Goal: Information Seeking & Learning: Compare options

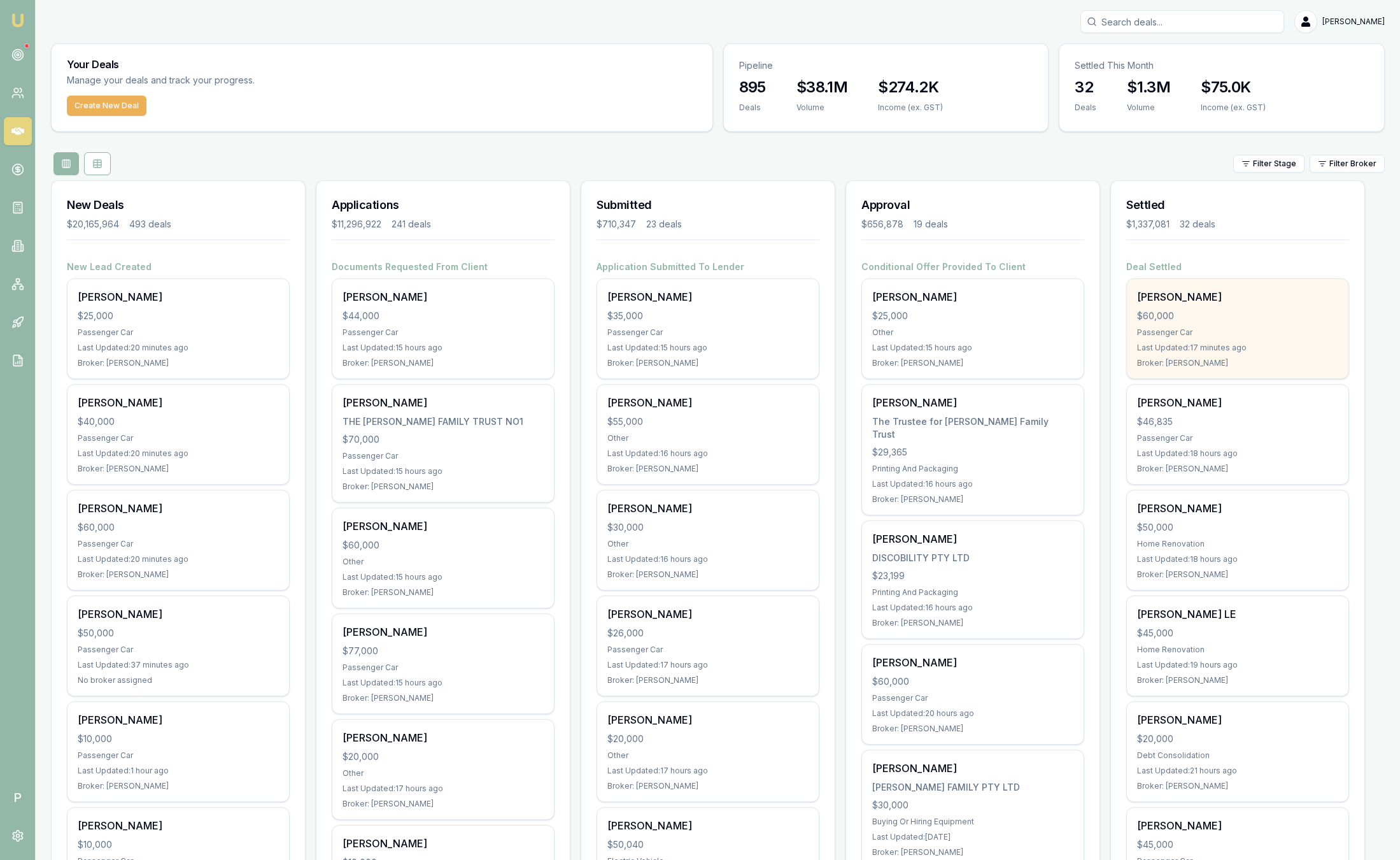
click at [1220, 293] on div "Steven Smith" at bounding box center [1237, 296] width 201 height 15
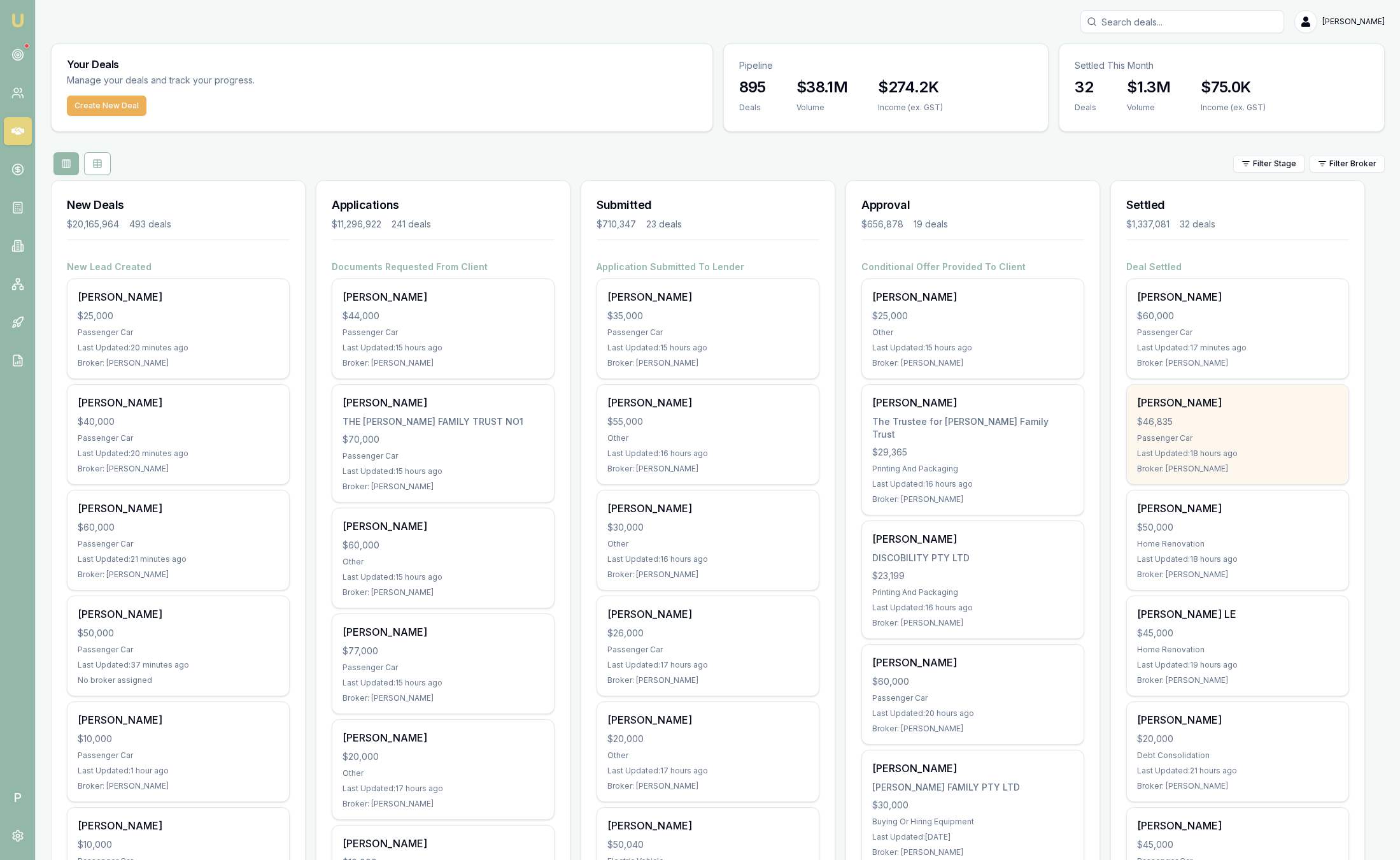
click at [1263, 460] on div "Barend Bester $46,835 Passenger Car Last Updated: 18 hours ago Broker: Peter Sa…" at bounding box center [1237, 434] width 221 height 99
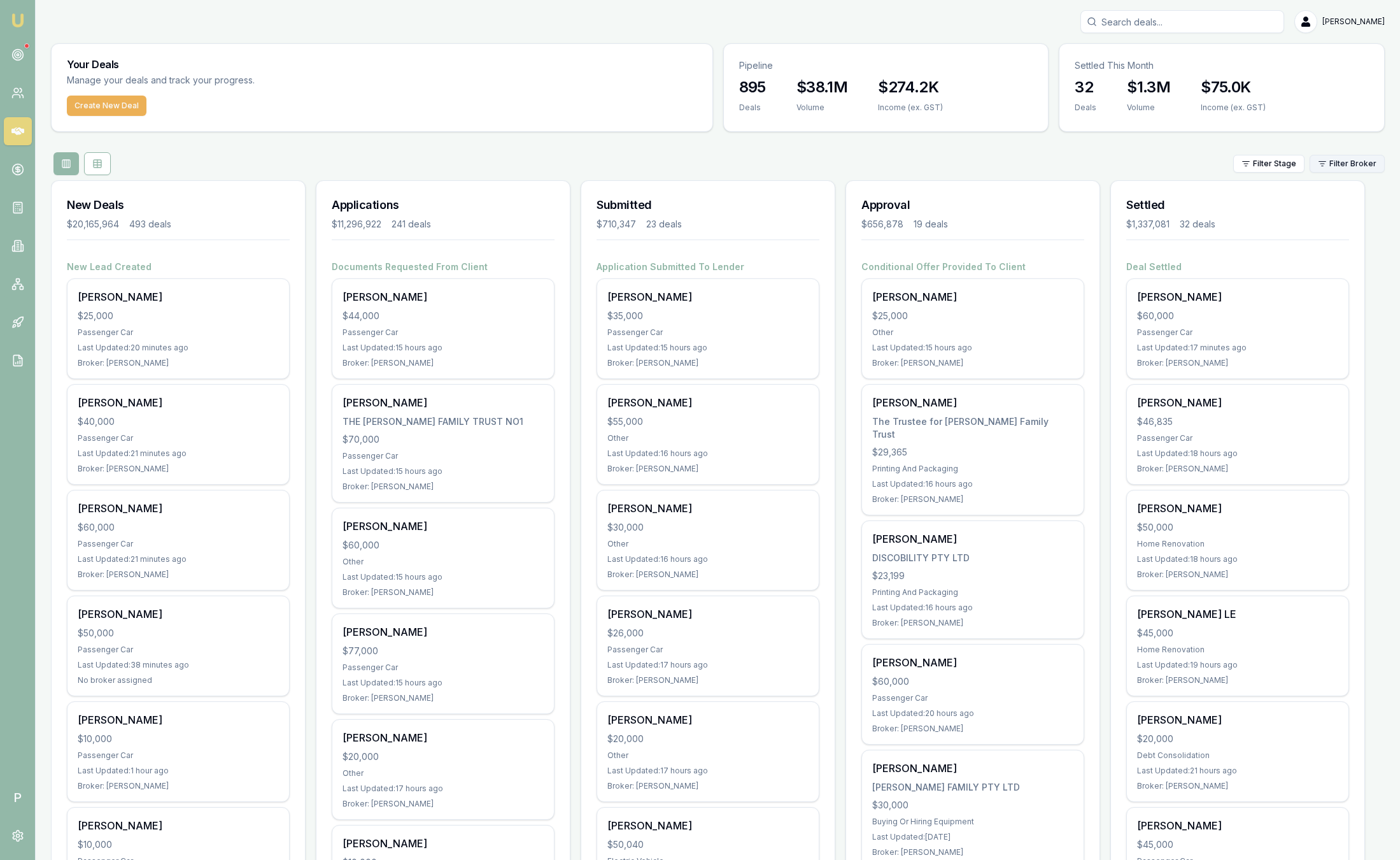
click at [1350, 166] on html "Emu Broker P Sam Crouch Toggle Menu Your Deals Manage your deals and track your…" at bounding box center [700, 430] width 1400 height 860
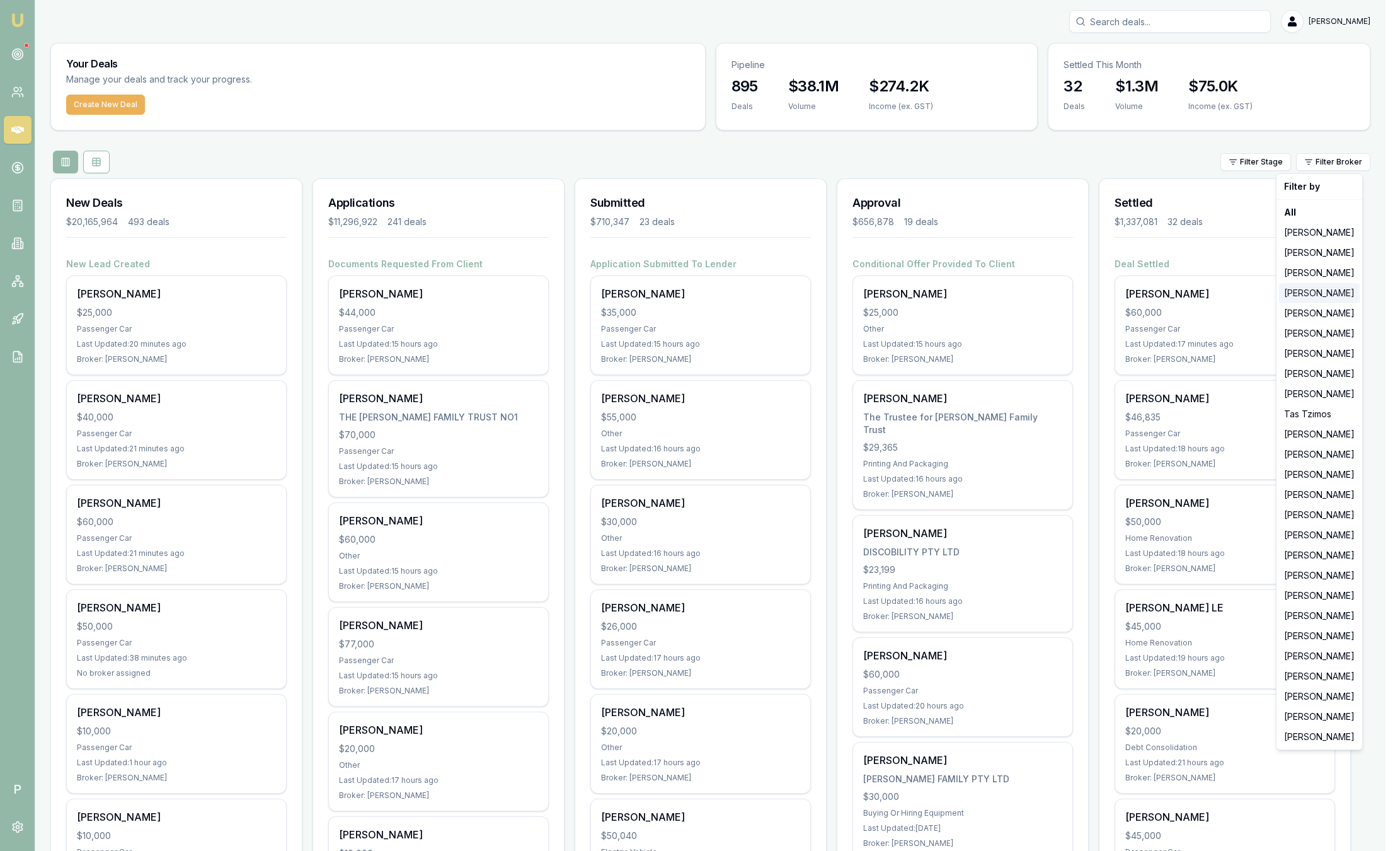
click at [1328, 288] on div "[PERSON_NAME]" at bounding box center [1319, 293] width 81 height 20
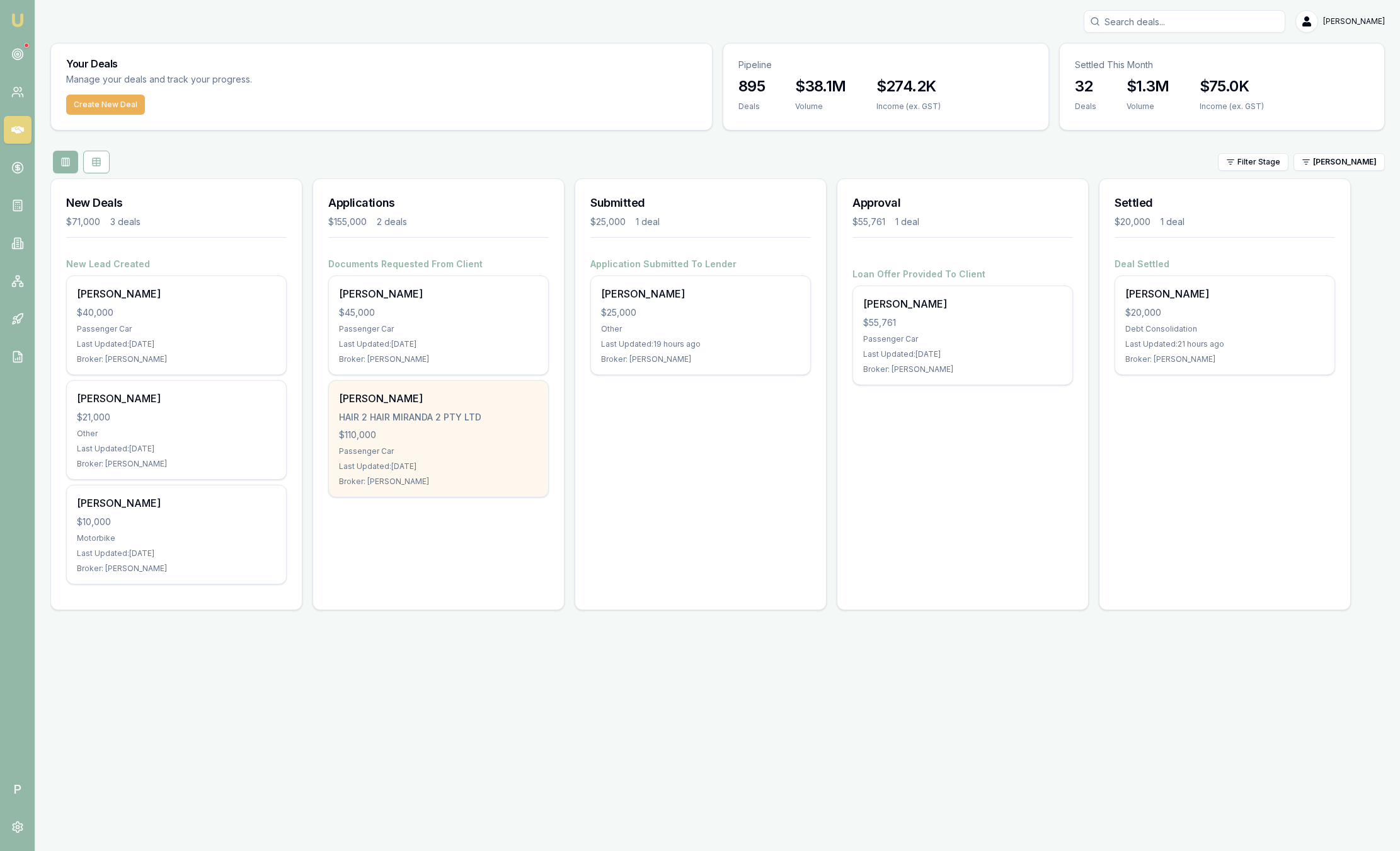
click at [400, 452] on div "Passenger Car" at bounding box center [438, 451] width 199 height 10
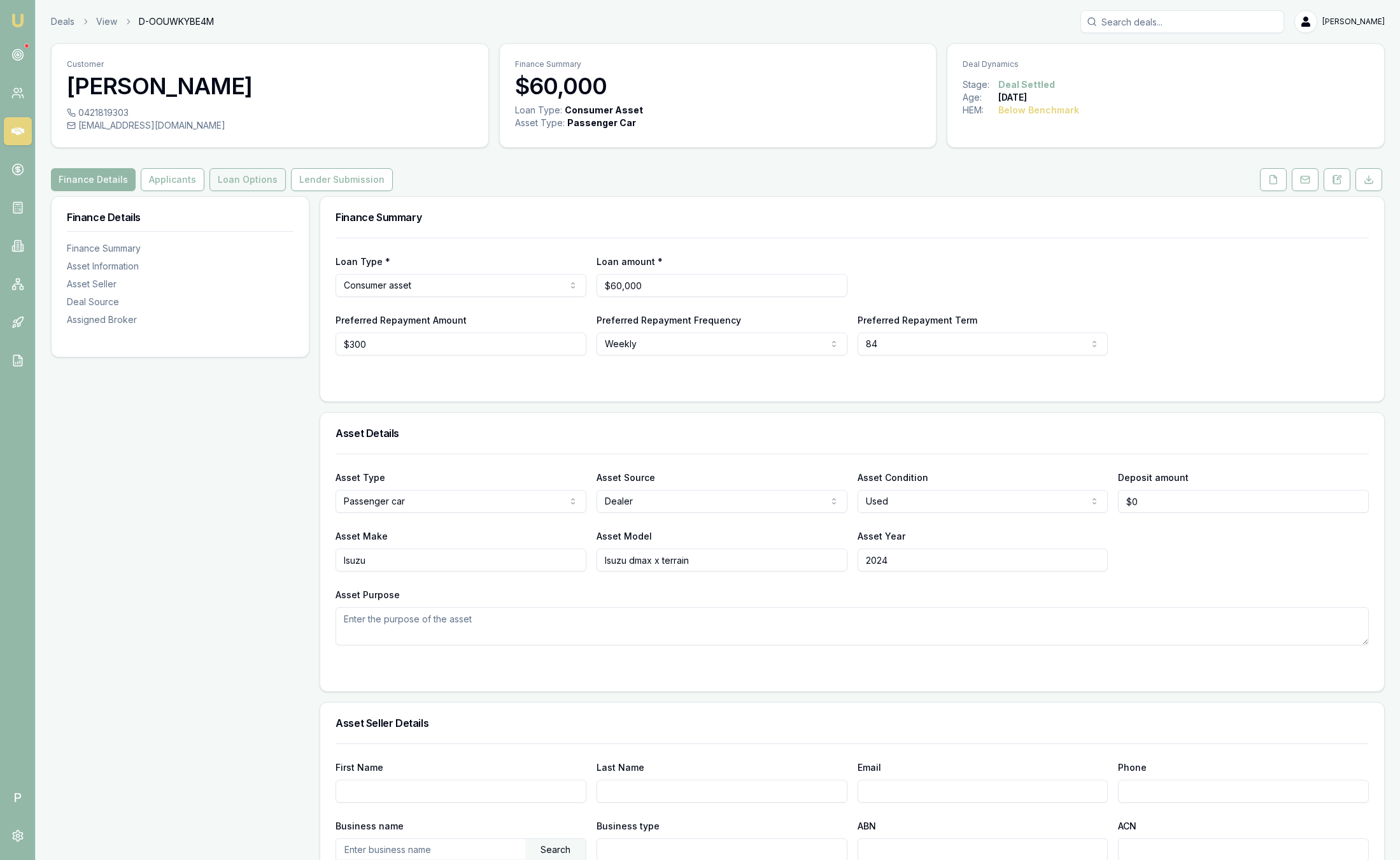
click at [253, 177] on button "Loan Options" at bounding box center [248, 179] width 76 height 23
click at [254, 185] on button "Loan Options" at bounding box center [248, 179] width 76 height 23
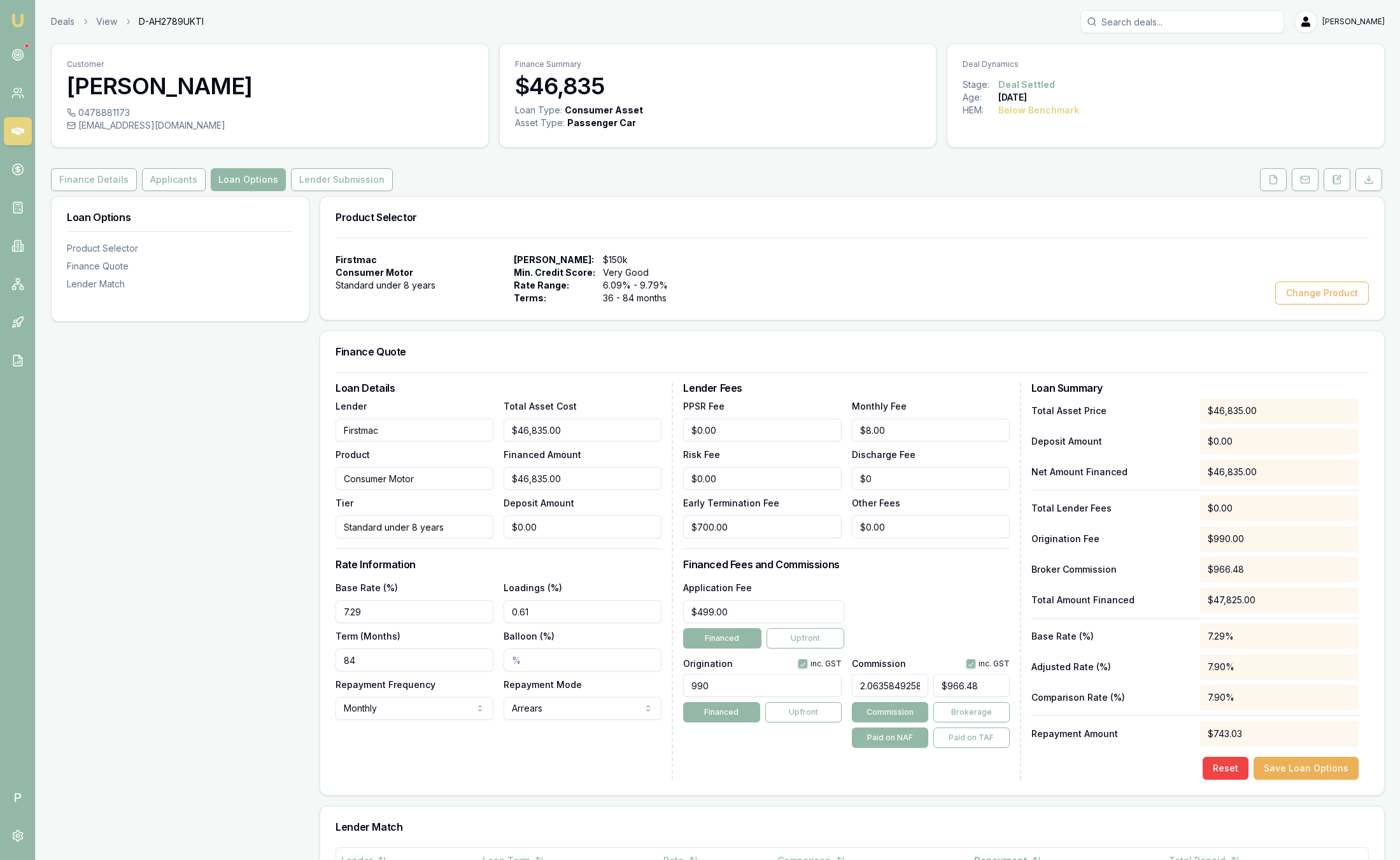
click at [254, 185] on button "Loan Options" at bounding box center [248, 179] width 75 height 23
click at [17, 17] on img at bounding box center [17, 20] width 15 height 15
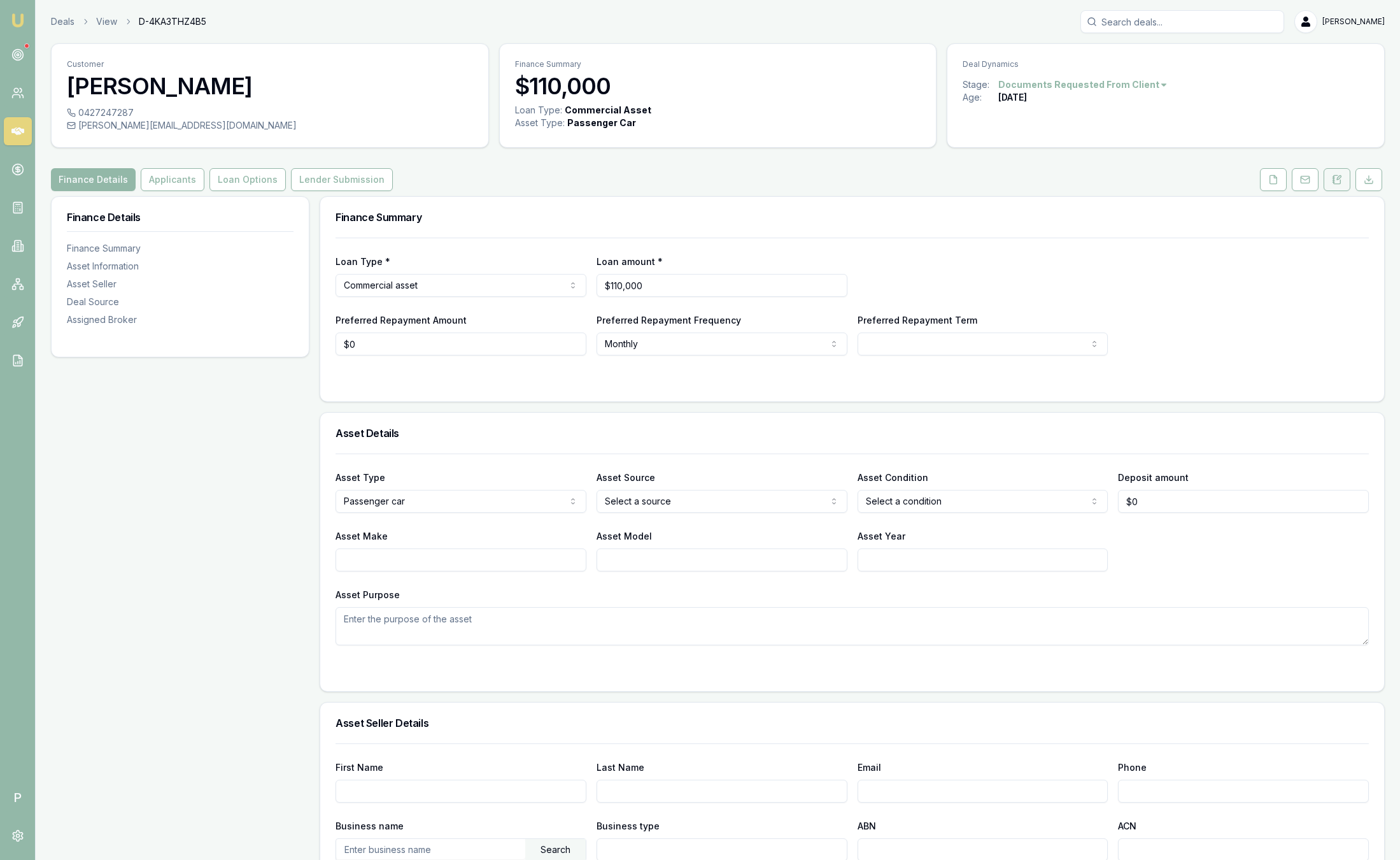
click at [1337, 178] on icon at bounding box center [1339, 177] width 4 height 4
